Goal: Information Seeking & Learning: Learn about a topic

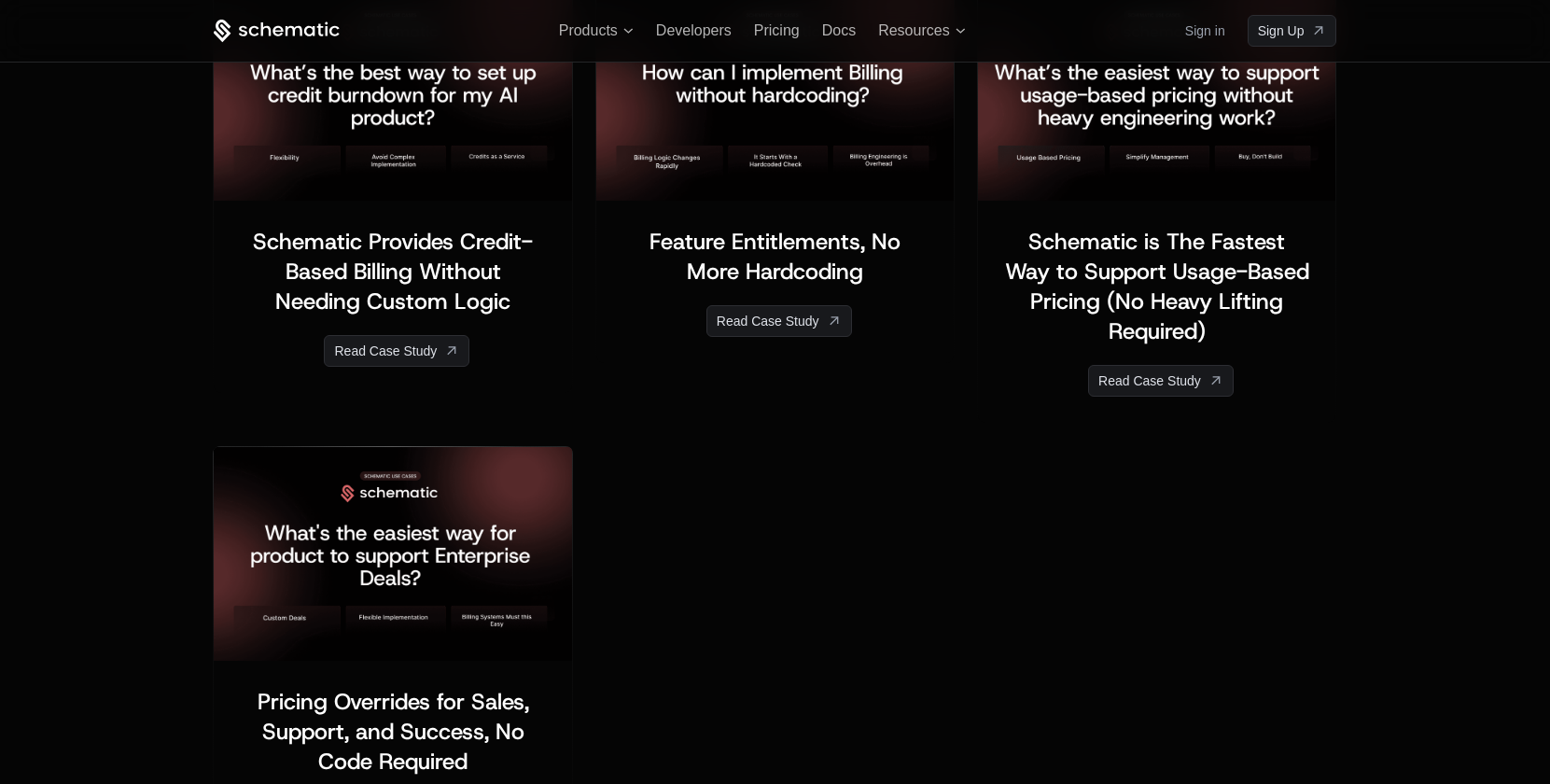
click at [720, 435] on div "﻿ ﻿ Pricing Overrides for Sales, Support, and Success, No Code Required ﻿ ﻿ Rea…" at bounding box center [774, 644] width 1123 height 419
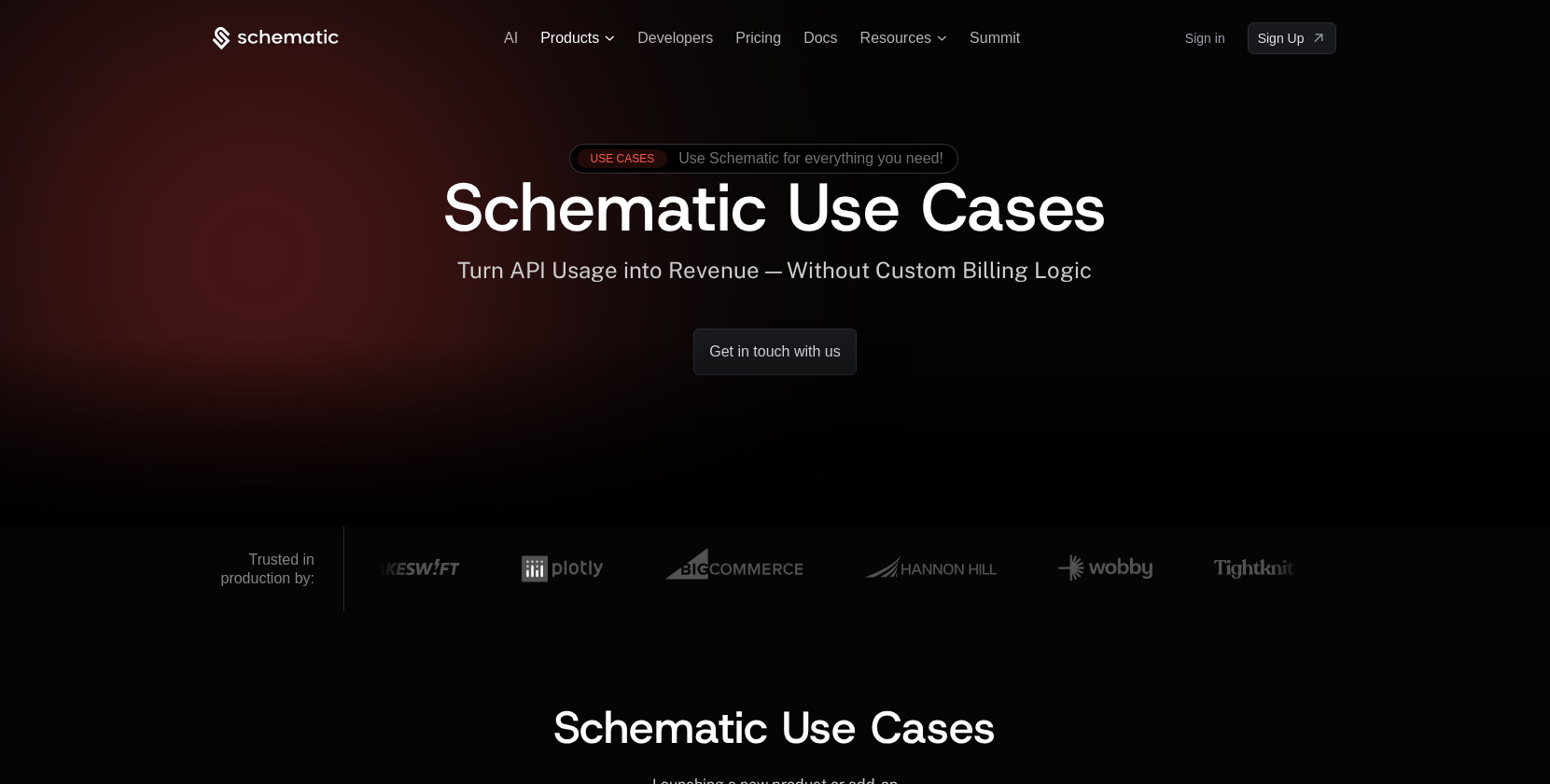
click at [599, 34] on span "Products" at bounding box center [569, 38] width 59 height 16
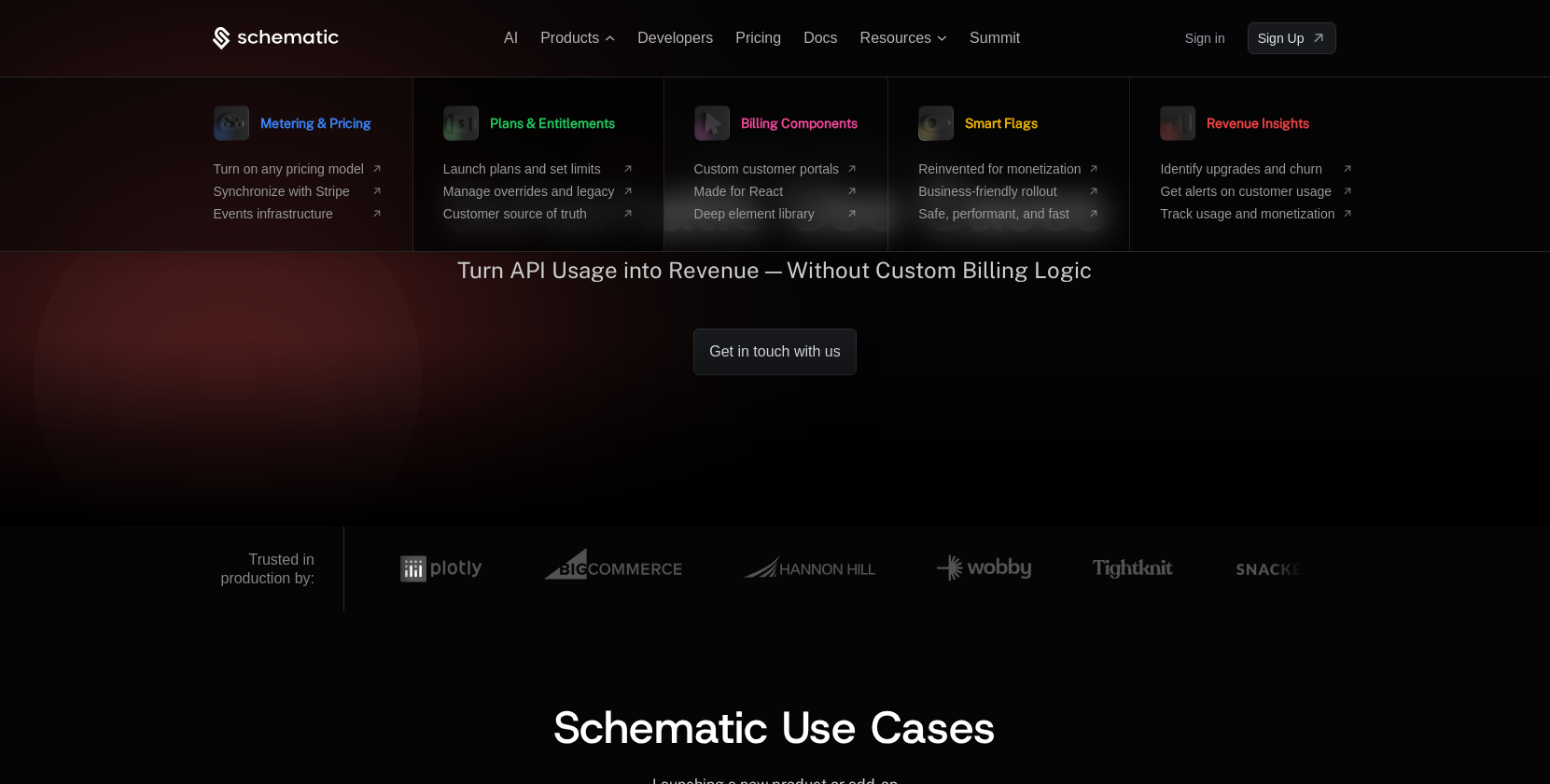
click at [582, 128] on span "Plans & Entitlements" at bounding box center [551, 124] width 125 height 14
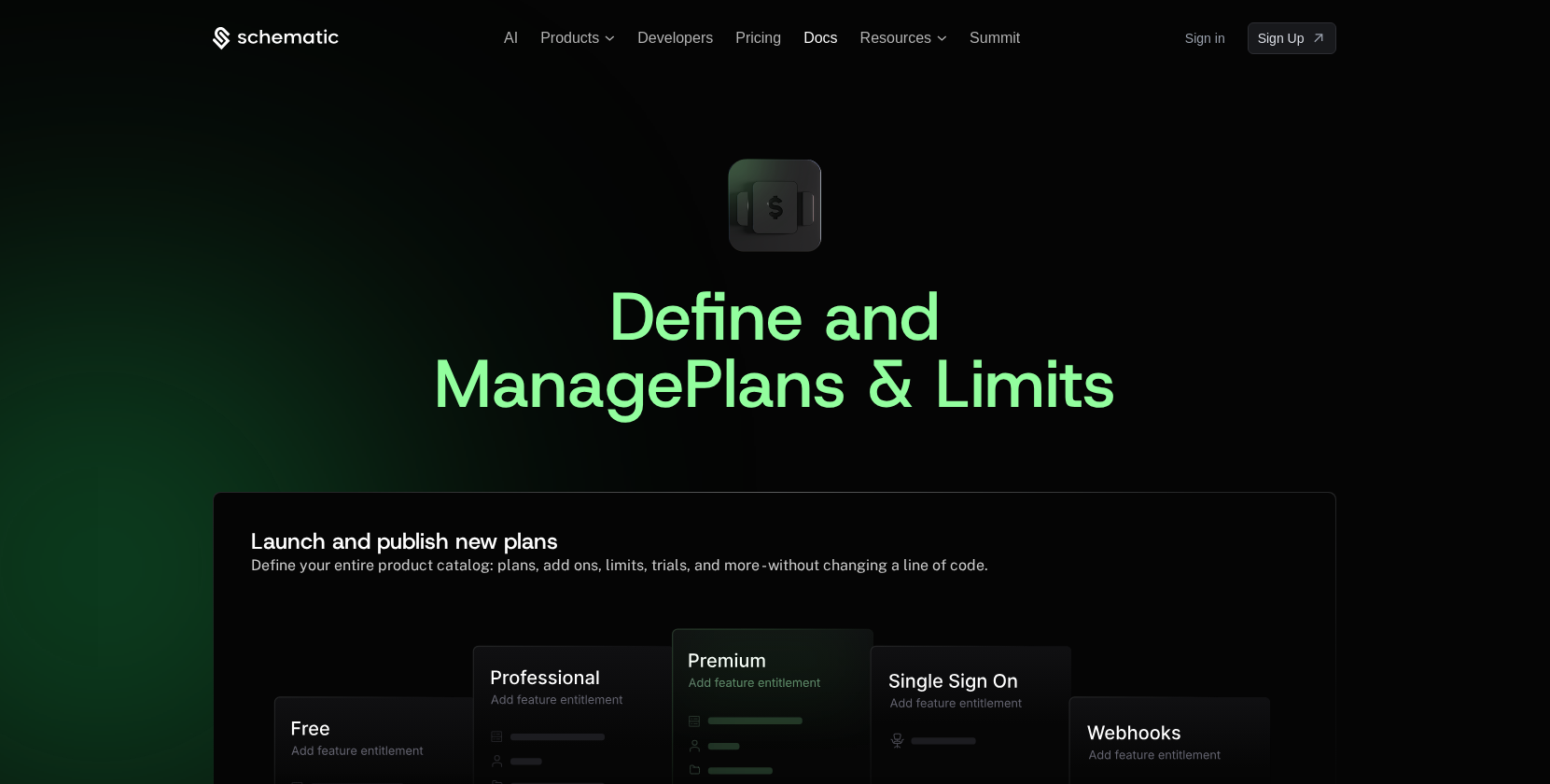
click at [830, 33] on span "Docs" at bounding box center [820, 38] width 34 height 15
